Goal: Task Accomplishment & Management: Manage account settings

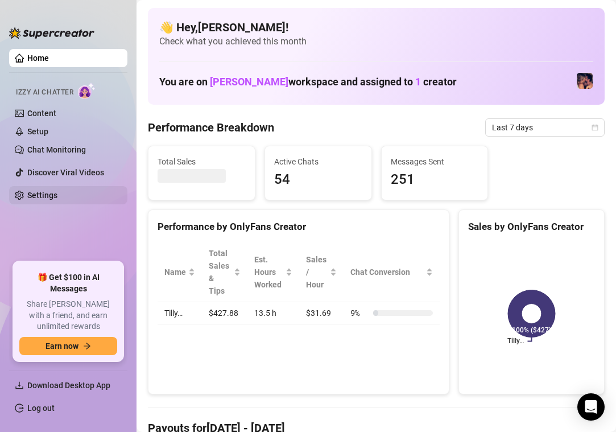
click at [27, 196] on link "Settings" at bounding box center [42, 194] width 30 height 9
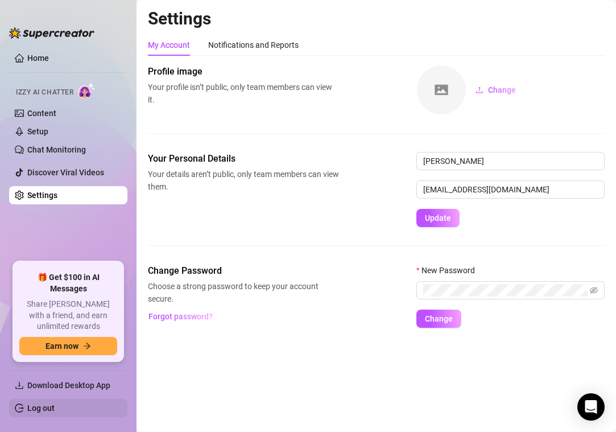
click at [35, 412] on link "Log out" at bounding box center [40, 407] width 27 height 9
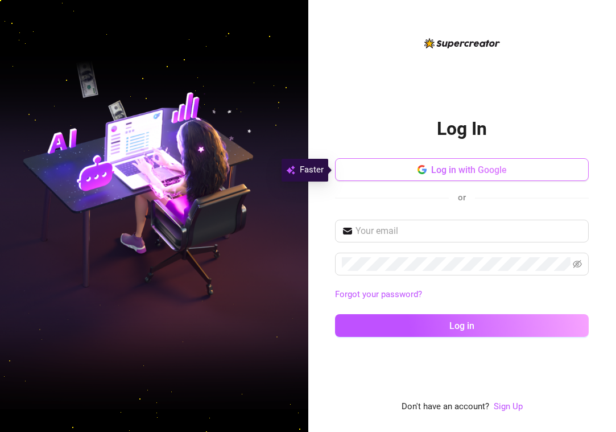
click at [466, 169] on span "Log in with Google" at bounding box center [469, 169] width 76 height 11
